Goal: Transaction & Acquisition: Purchase product/service

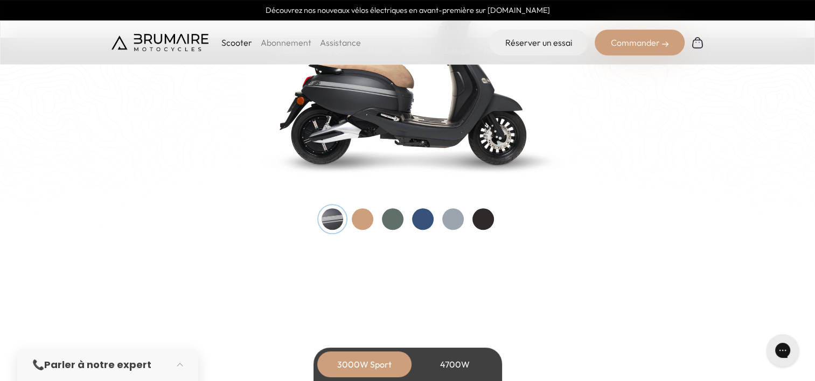
scroll to position [1202, 0]
click at [413, 218] on div at bounding box center [423, 219] width 22 height 22
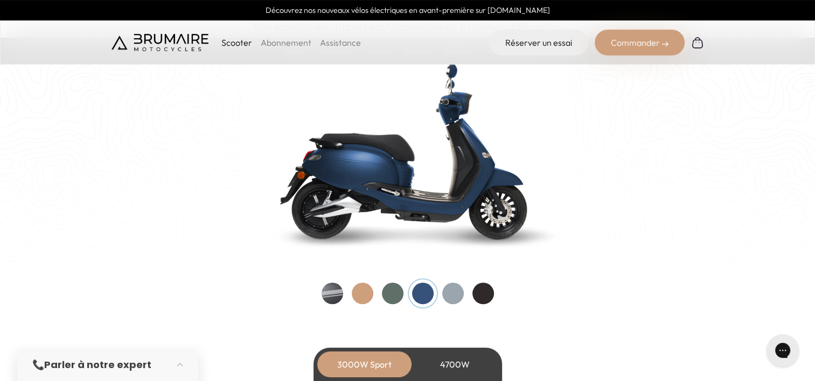
scroll to position [1148, 0]
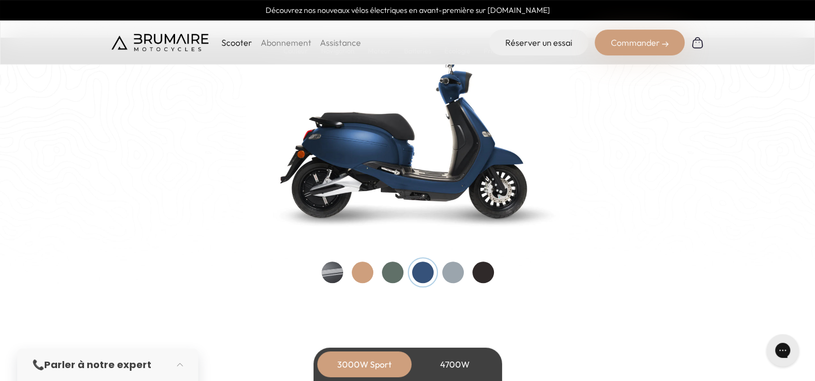
click at [384, 273] on div at bounding box center [393, 273] width 22 height 22
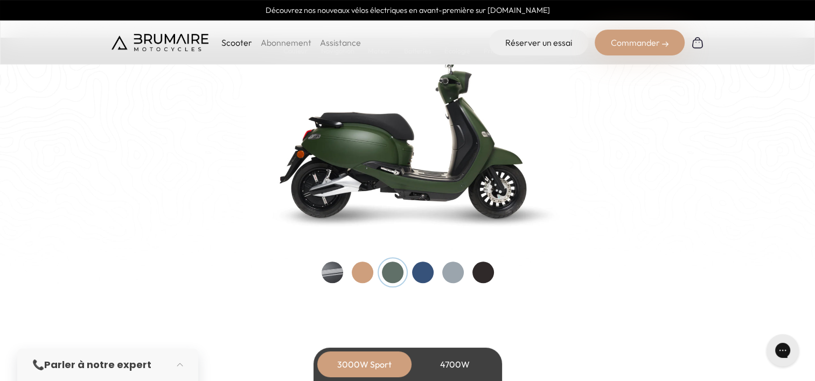
click at [368, 269] on div at bounding box center [363, 273] width 22 height 22
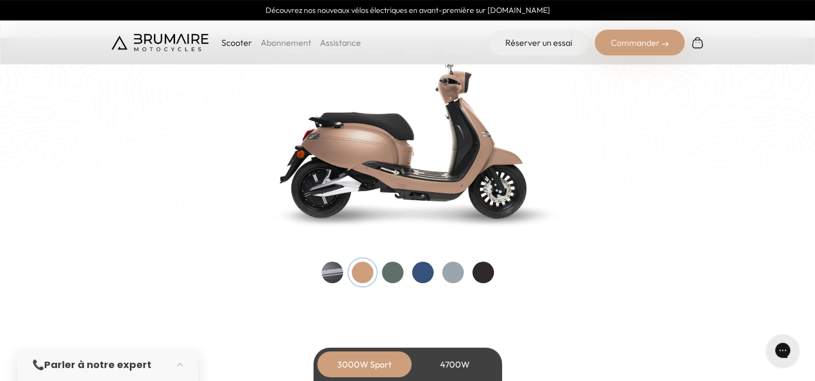
click at [413, 277] on div at bounding box center [423, 273] width 22 height 22
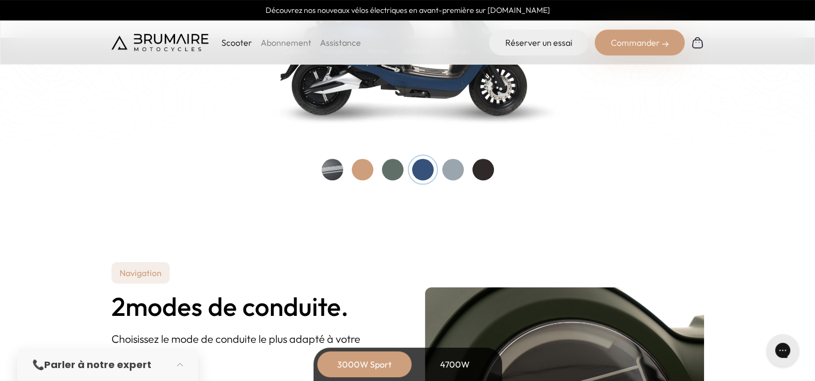
scroll to position [1238, 0]
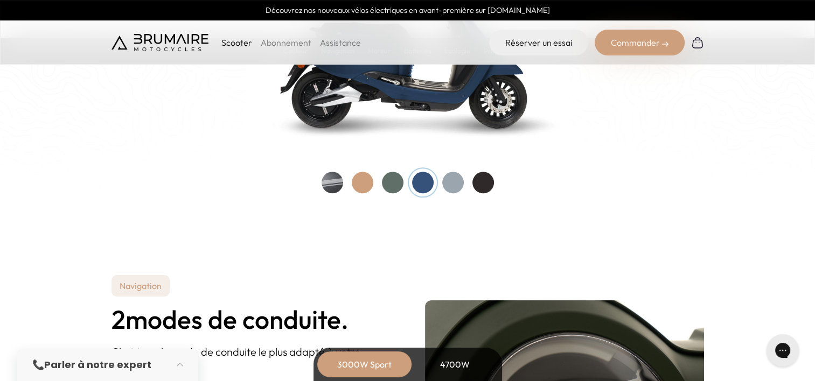
click at [485, 187] on div at bounding box center [483, 183] width 22 height 22
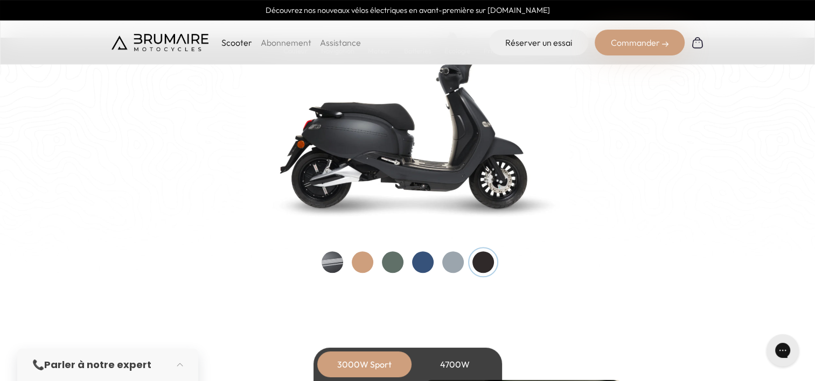
scroll to position [1148, 0]
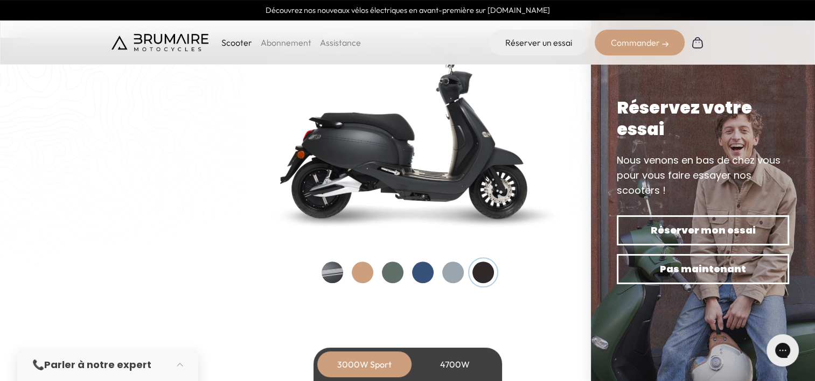
click at [334, 280] on div at bounding box center [332, 273] width 22 height 22
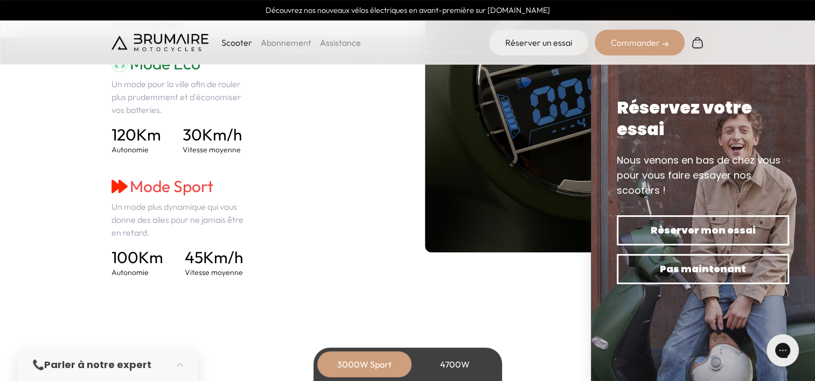
scroll to position [1579, 0]
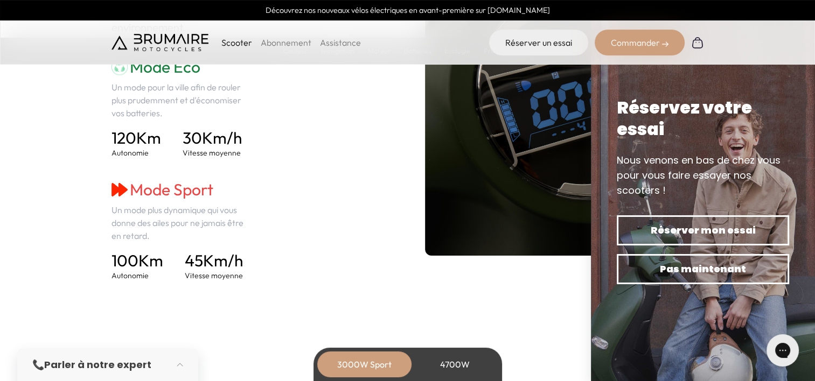
click at [354, 207] on div "Mode Eco Un mode pour la ville afin de rouler plus prudemment et d'économiser v…" at bounding box center [250, 169] width 279 height 224
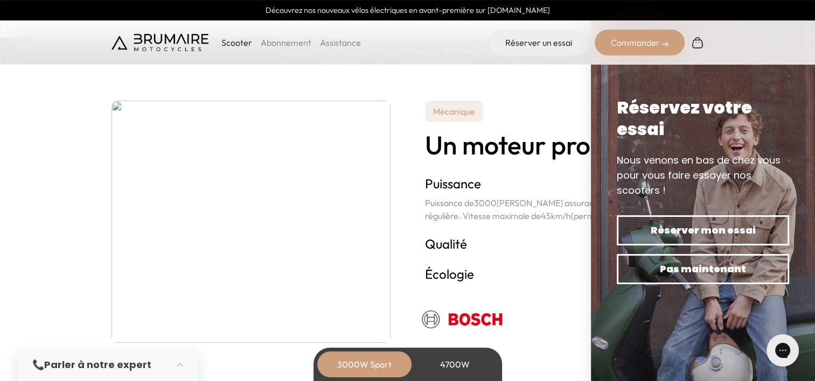
scroll to position [1866, 0]
click at [245, 42] on p "Scooter" at bounding box center [236, 42] width 31 height 13
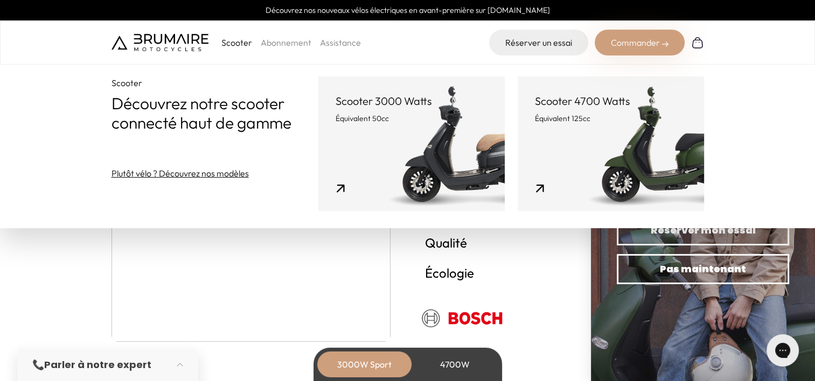
click at [340, 107] on p "Scooter 3000 Watts" at bounding box center [411, 101] width 152 height 15
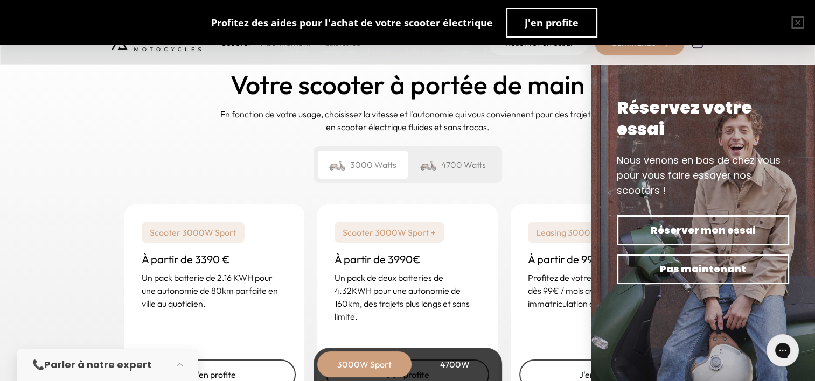
scroll to position [2548, 0]
